Goal: Task Accomplishment & Management: Use online tool/utility

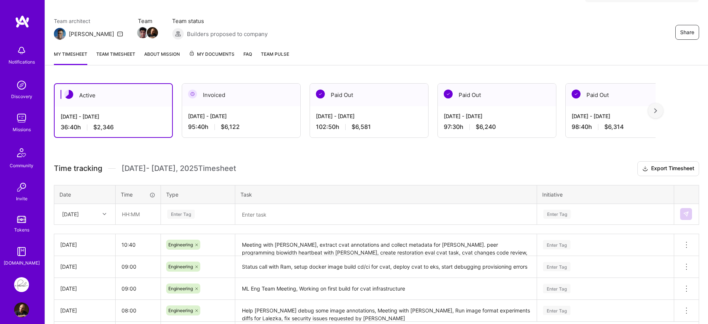
scroll to position [108, 0]
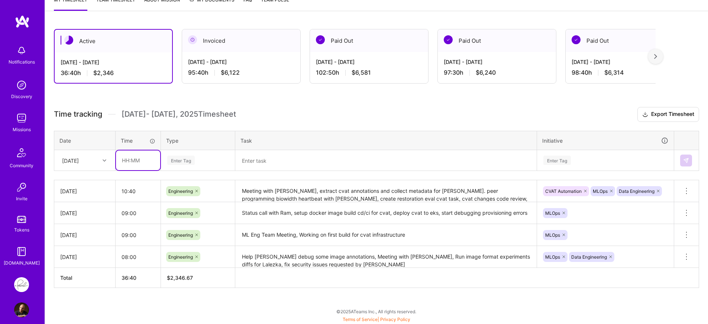
click at [142, 156] on input "text" at bounding box center [138, 161] width 44 height 20
type input "10:20"
click at [205, 159] on div "Enter Tag" at bounding box center [198, 160] width 63 height 9
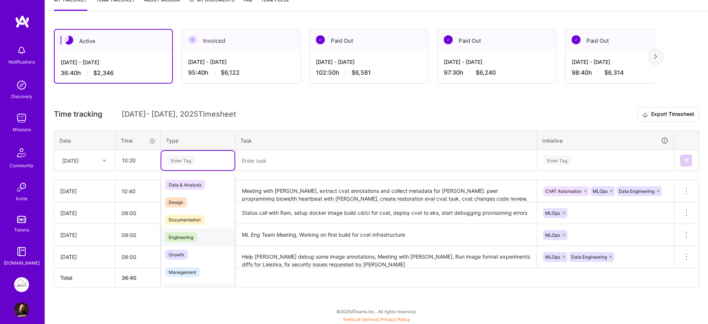
click at [198, 239] on div "Engineering" at bounding box center [197, 237] width 73 height 17
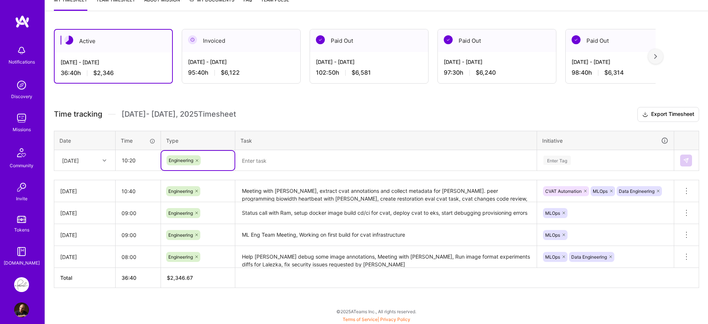
click at [285, 169] on textarea at bounding box center [386, 160] width 300 height 19
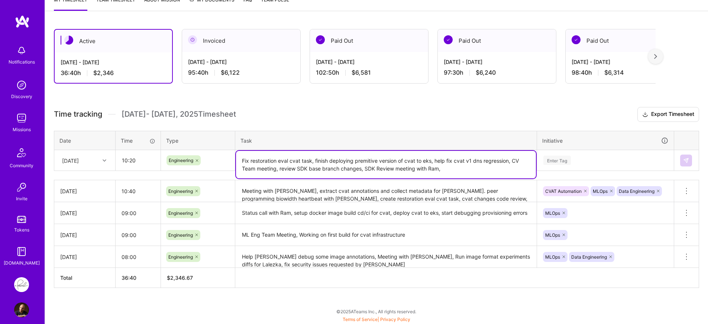
click at [79, 164] on div "[DATE]" at bounding box center [70, 160] width 17 height 8
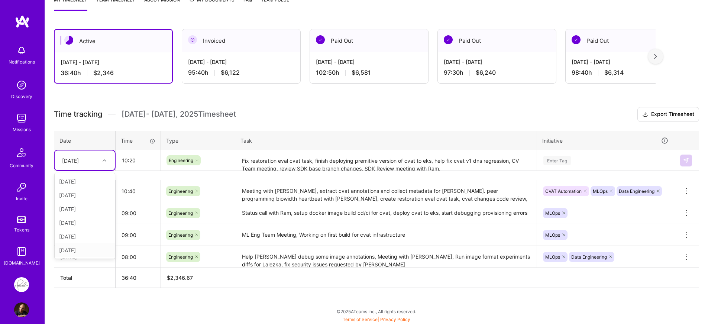
click at [83, 251] on div "[DATE]" at bounding box center [85, 250] width 60 height 14
click at [455, 167] on textarea "Fix restoration eval cvat task, finish deploying premitive version of cvat to e…" at bounding box center [386, 161] width 300 height 20
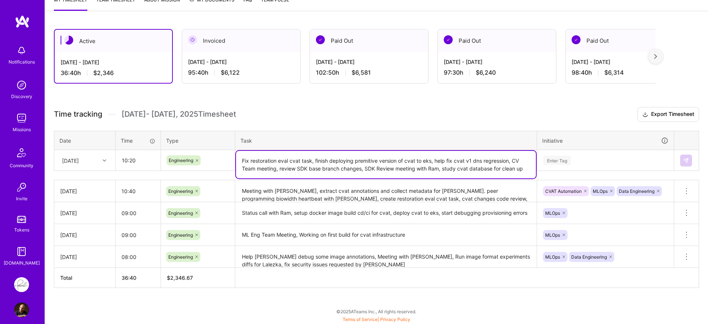
type textarea "Fix restoration eval cvat task, finish deploying premitive version of cvat to e…"
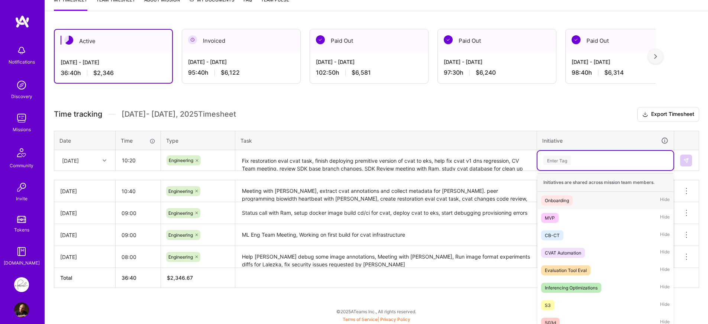
scroll to position [109, 0]
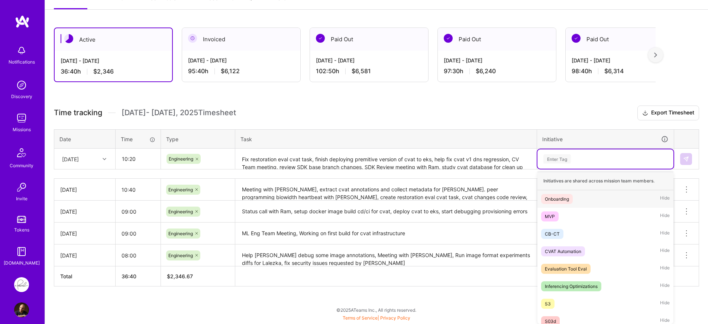
click at [597, 156] on div "Enter Tag" at bounding box center [606, 158] width 126 height 9
click at [584, 254] on span "CVAT Automation" at bounding box center [563, 251] width 44 height 10
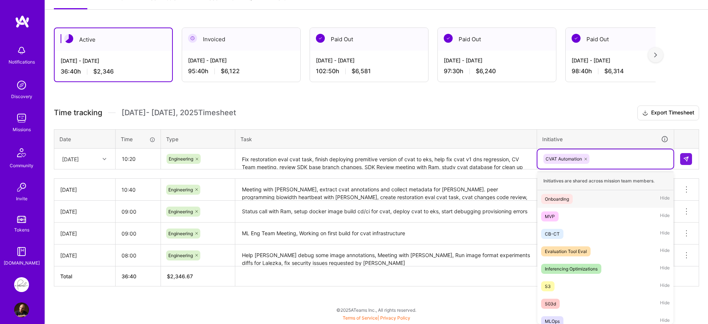
click at [627, 168] on div "CVAT Automation" at bounding box center [605, 158] width 136 height 19
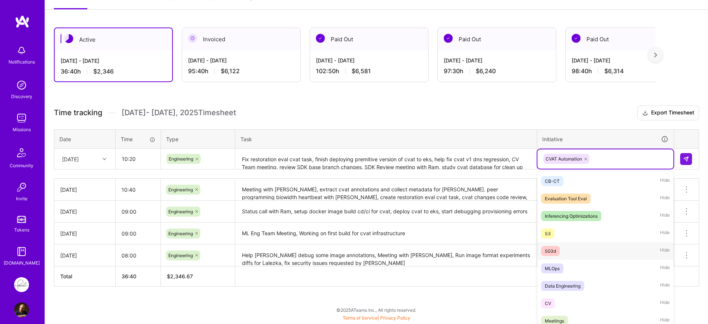
scroll to position [71, 0]
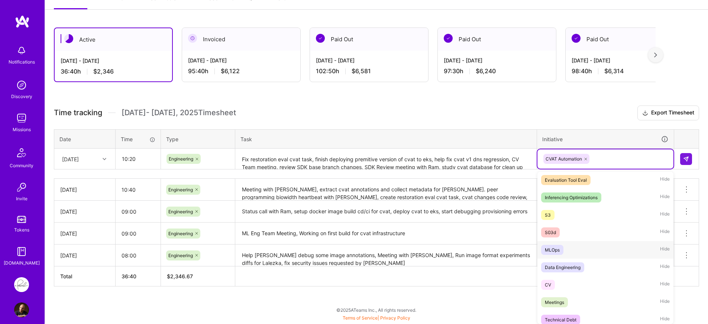
click at [588, 250] on div "MLOps Hide" at bounding box center [605, 249] width 136 height 17
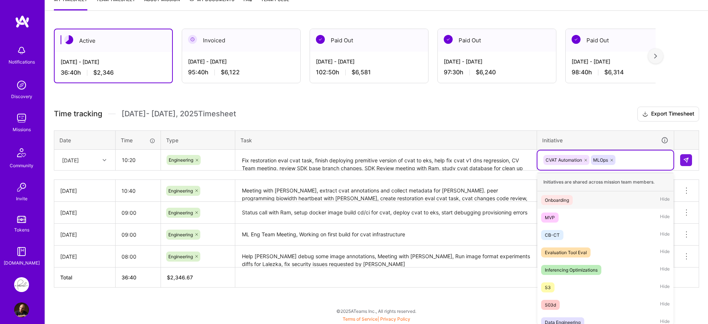
scroll to position [109, 0]
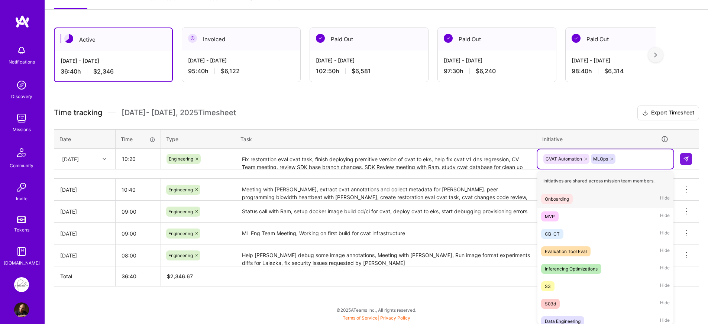
click at [640, 162] on div "CVAT Automation MLOps" at bounding box center [606, 159] width 126 height 12
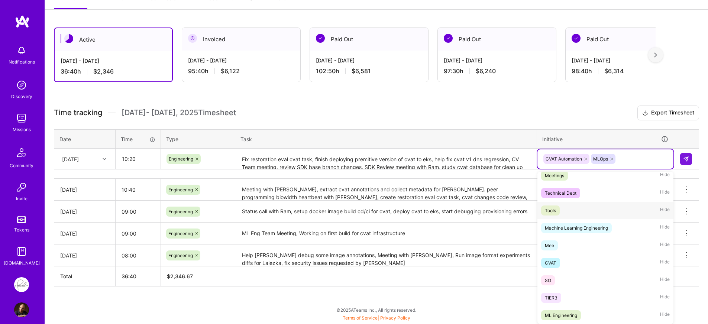
scroll to position [105, 0]
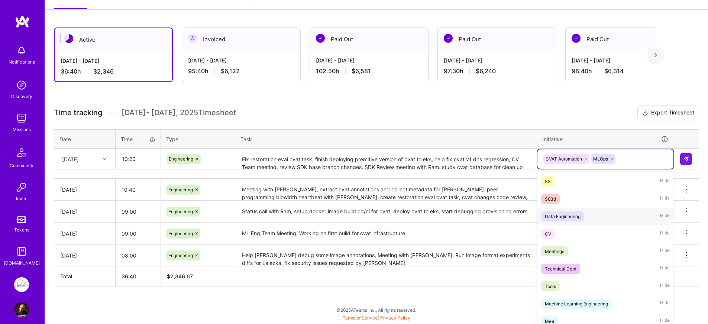
click at [617, 215] on div "Data Engineering Hide" at bounding box center [605, 216] width 136 height 17
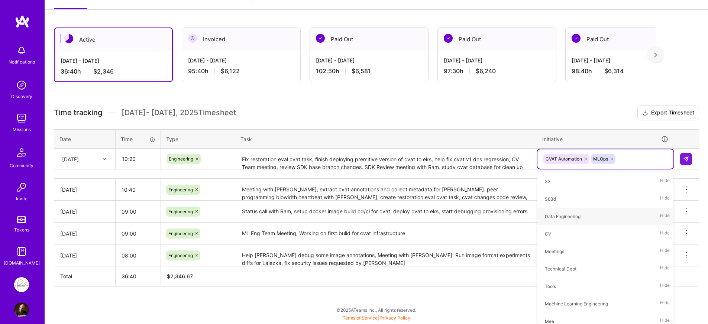
scroll to position [108, 0]
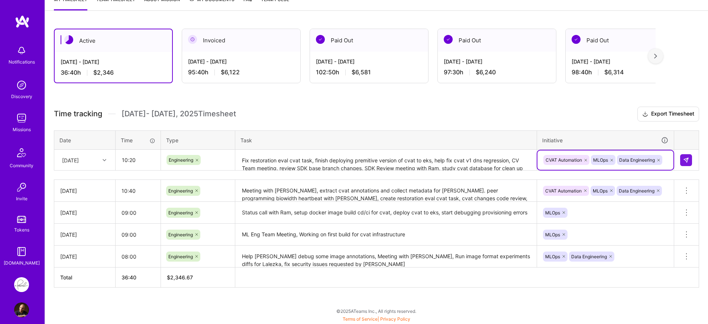
click at [457, 164] on textarea "Fix restoration eval cvat task, finish deploying premitive version of cvat to e…" at bounding box center [386, 161] width 300 height 20
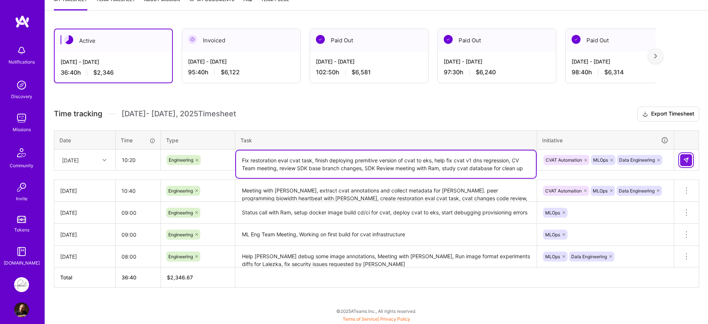
click at [683, 159] on img at bounding box center [686, 160] width 6 height 6
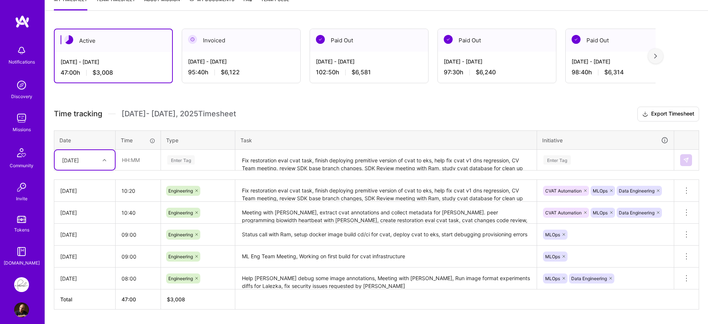
click at [373, 114] on h3 "Time tracking [DATE] - [DATE] Timesheet Export Timesheet" at bounding box center [376, 114] width 645 height 15
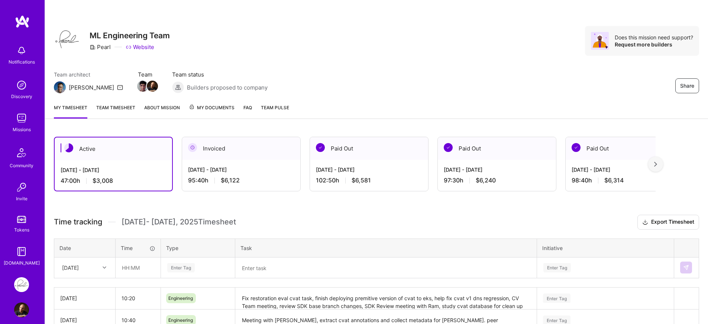
scroll to position [108, 0]
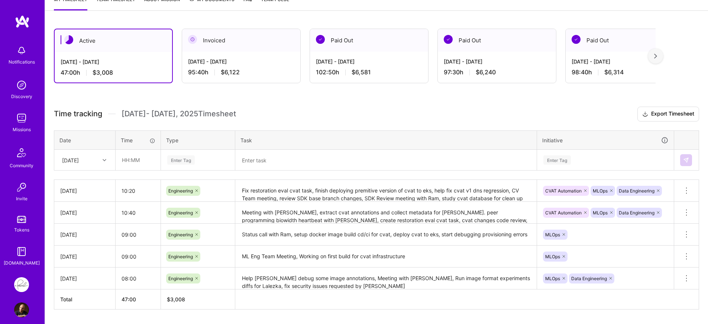
click at [502, 112] on h3 "Time tracking [DATE] - [DATE] Timesheet Export Timesheet" at bounding box center [376, 114] width 645 height 15
click at [504, 107] on h3 "Time tracking [DATE] - [DATE] Timesheet Export Timesheet" at bounding box center [376, 114] width 645 height 15
